Goal: Navigation & Orientation: Understand site structure

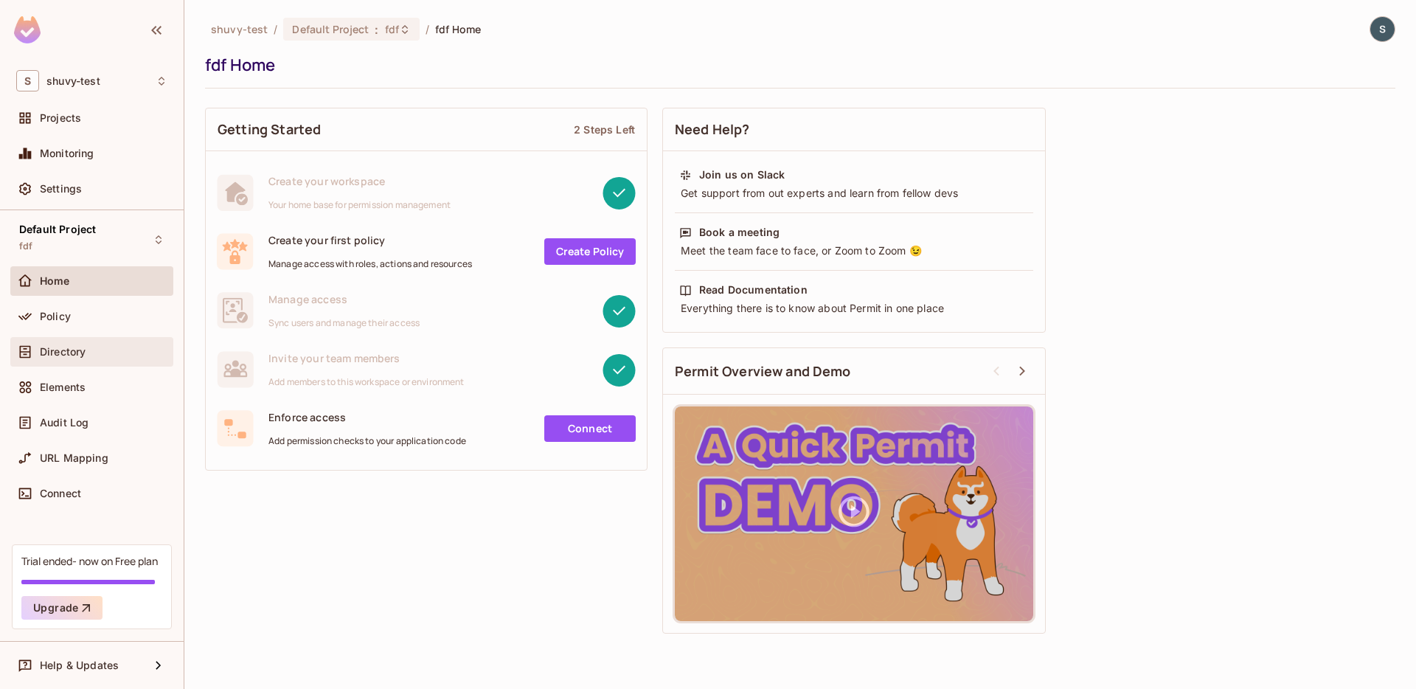
click at [77, 355] on span "Directory" at bounding box center [63, 352] width 46 height 12
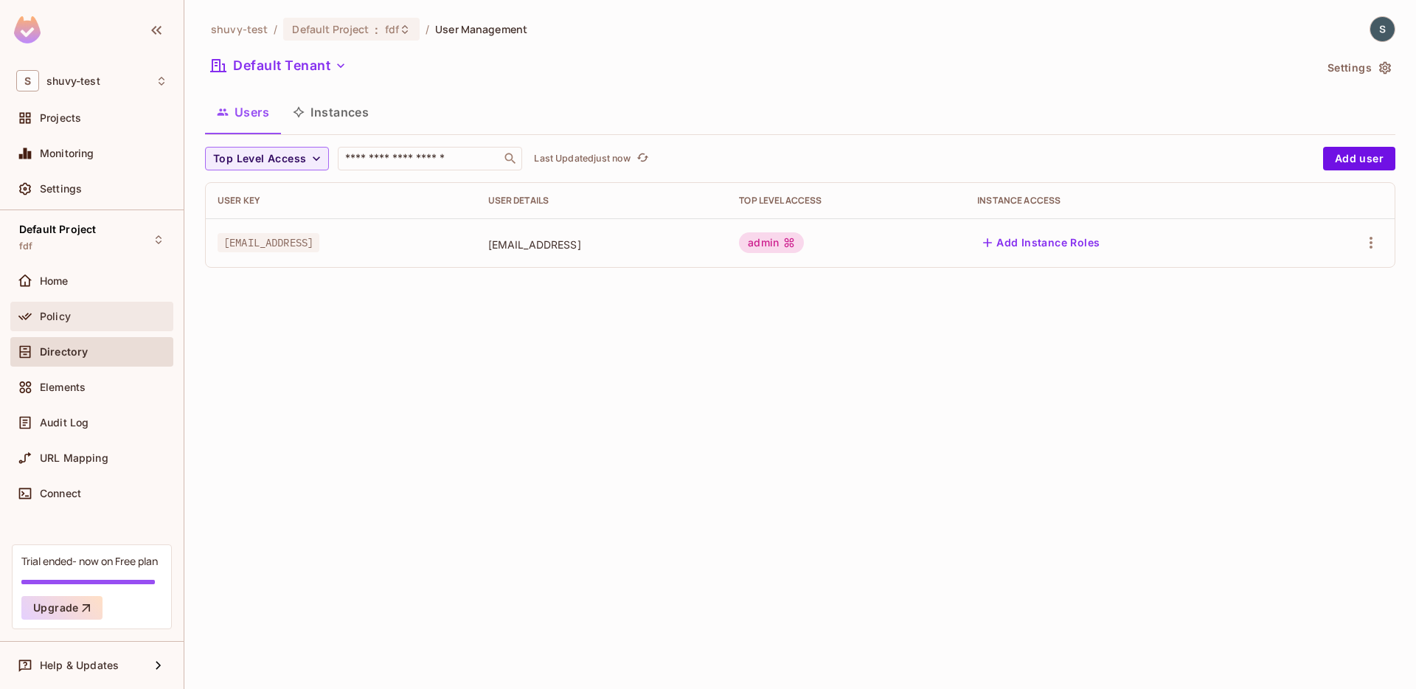
click at [70, 323] on div "Policy" at bounding box center [91, 317] width 151 height 18
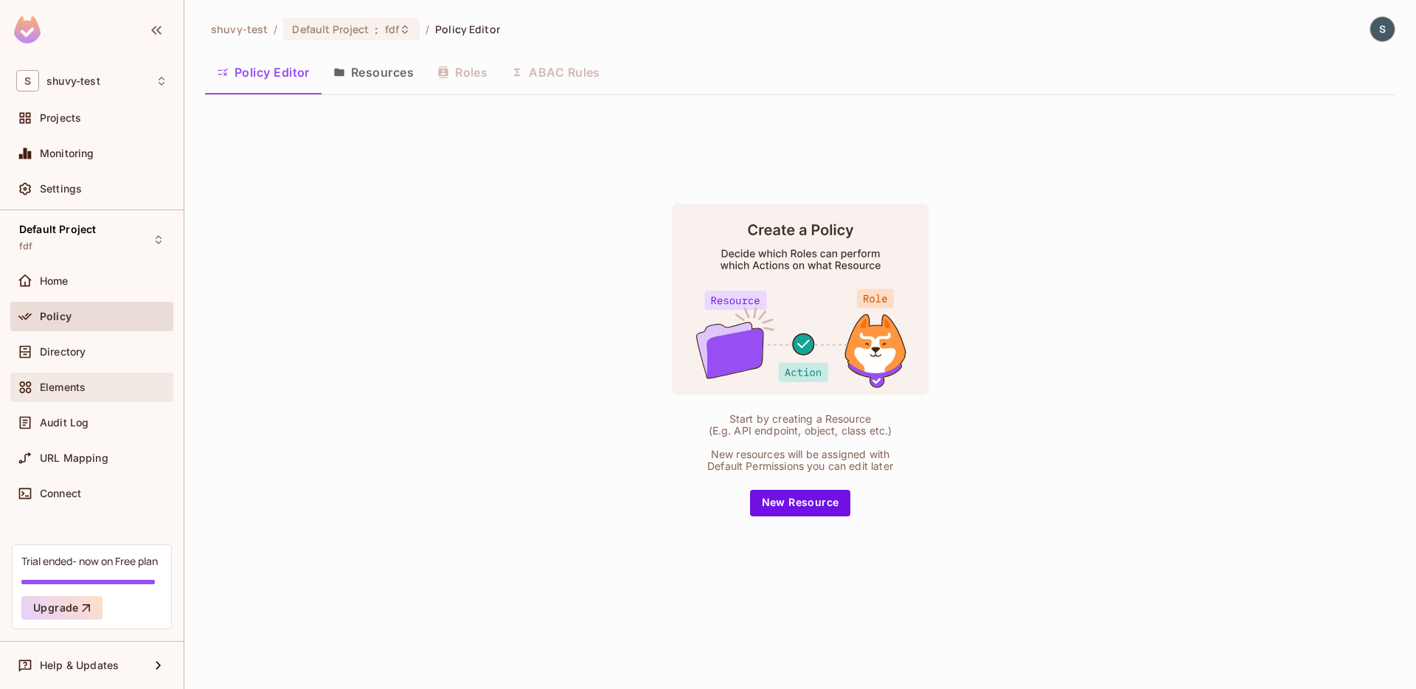
click at [68, 392] on span "Elements" at bounding box center [63, 387] width 46 height 12
